Goal: Information Seeking & Learning: Learn about a topic

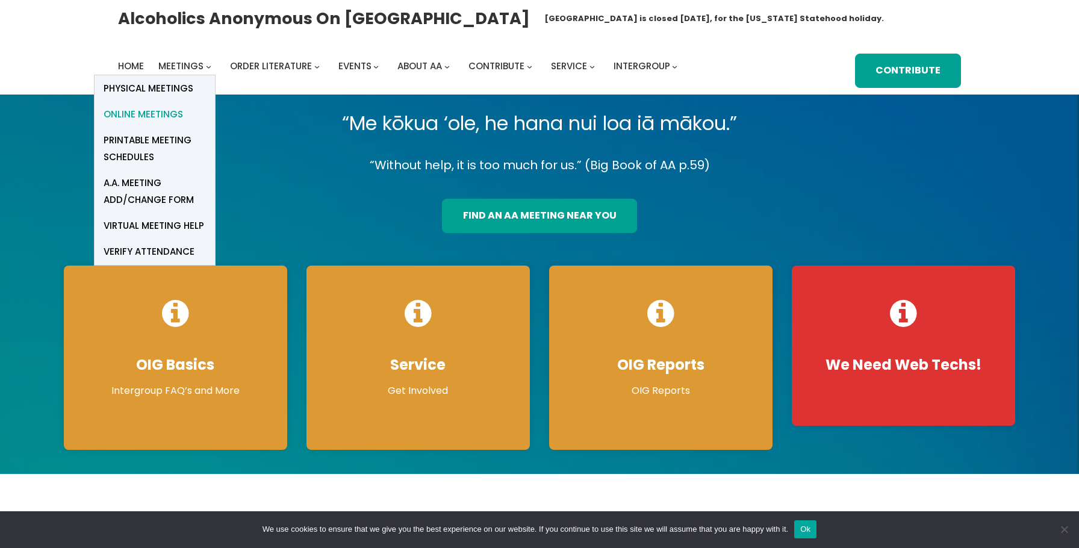
click at [175, 112] on span "Online Meetings" at bounding box center [143, 114] width 79 height 17
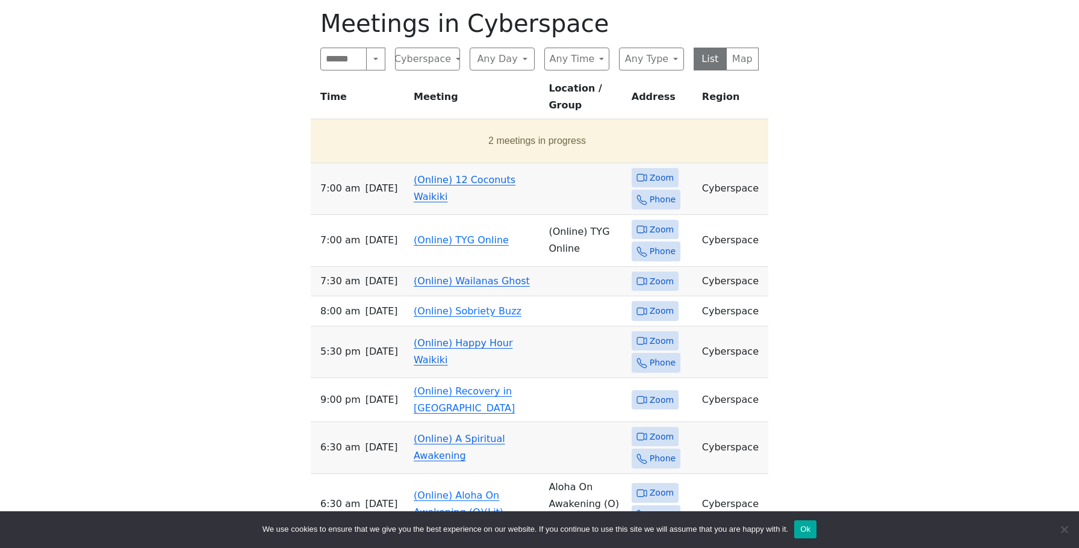
click at [429, 174] on link "(Online) 12 Coconuts Waikiki" at bounding box center [465, 188] width 102 height 28
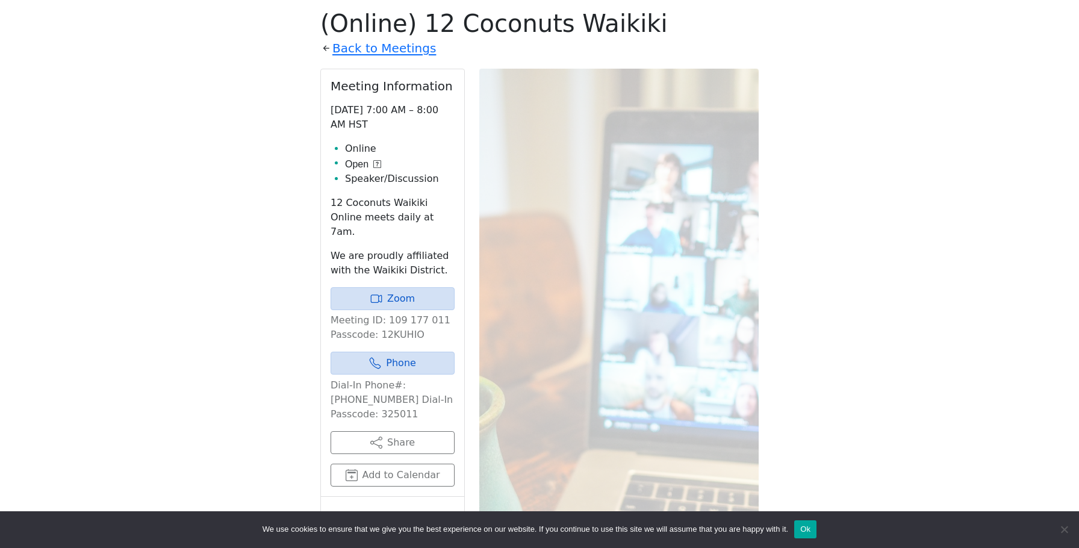
scroll to position [485, 0]
click at [369, 288] on link "Zoom" at bounding box center [393, 299] width 124 height 23
